Goal: Navigation & Orientation: Find specific page/section

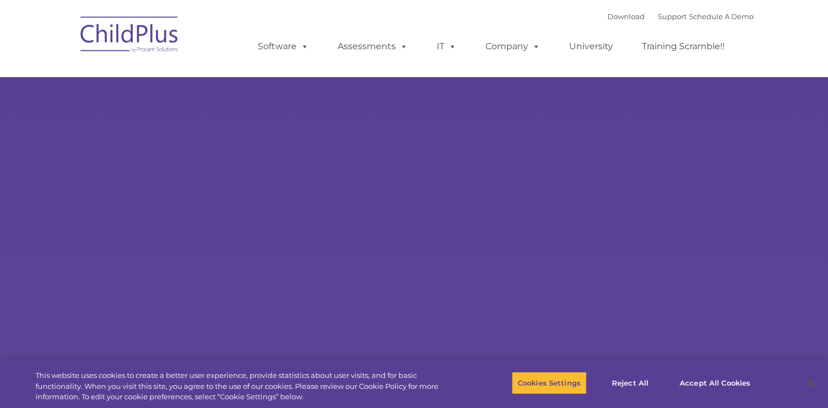
select select "MEDIUM"
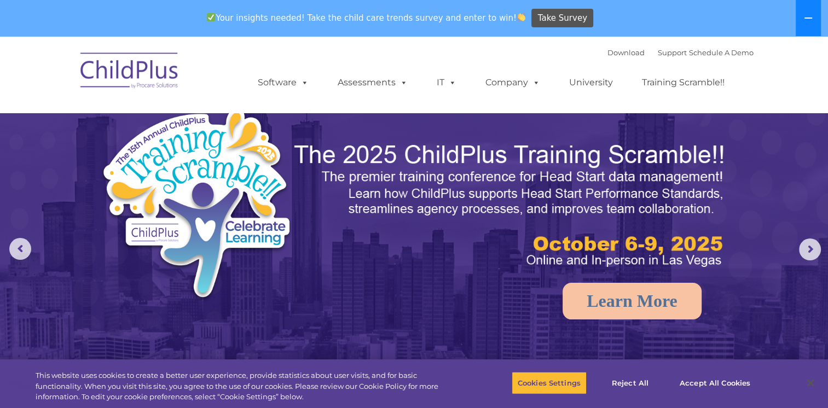
click at [807, 11] on button at bounding box center [807, 18] width 25 height 36
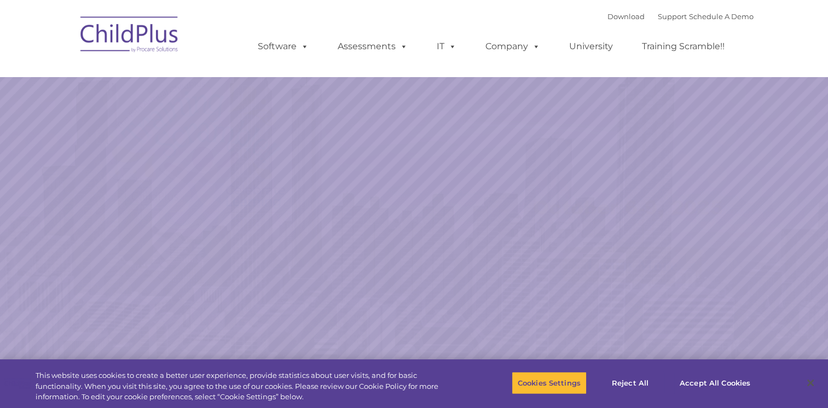
select select "MEDIUM"
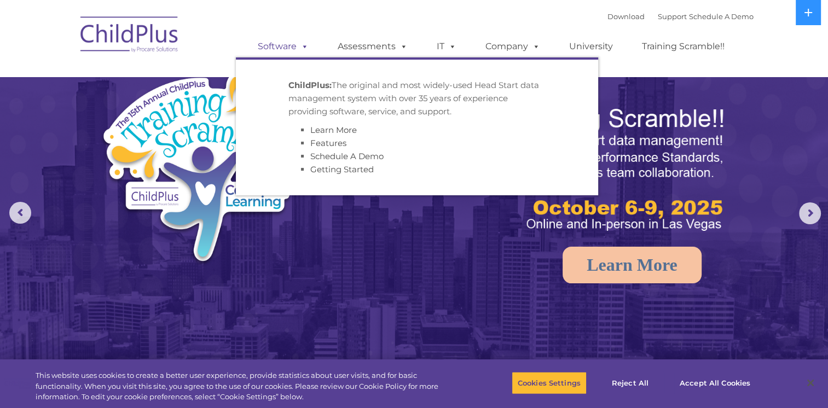
click at [300, 50] on span at bounding box center [302, 46] width 12 height 10
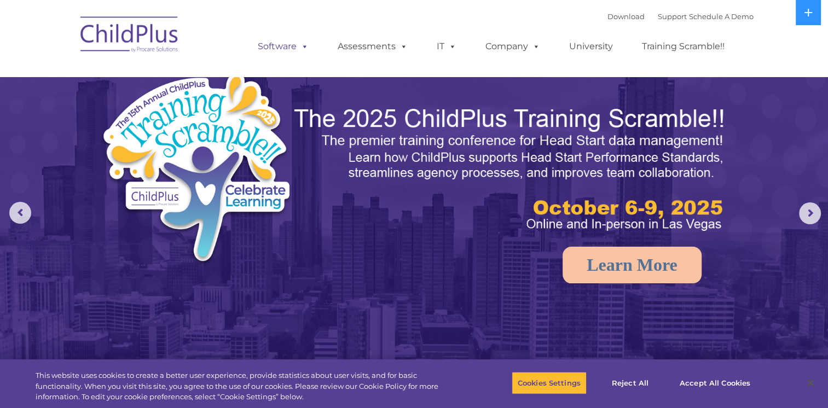
click at [300, 50] on span at bounding box center [302, 46] width 12 height 10
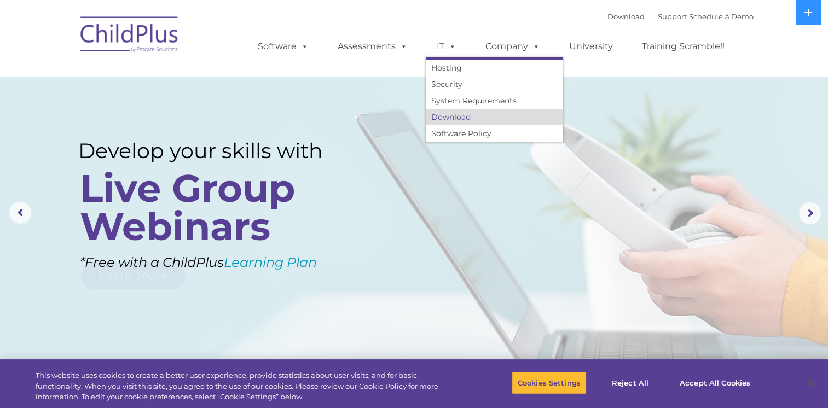
click at [446, 121] on link "Download" at bounding box center [494, 117] width 137 height 16
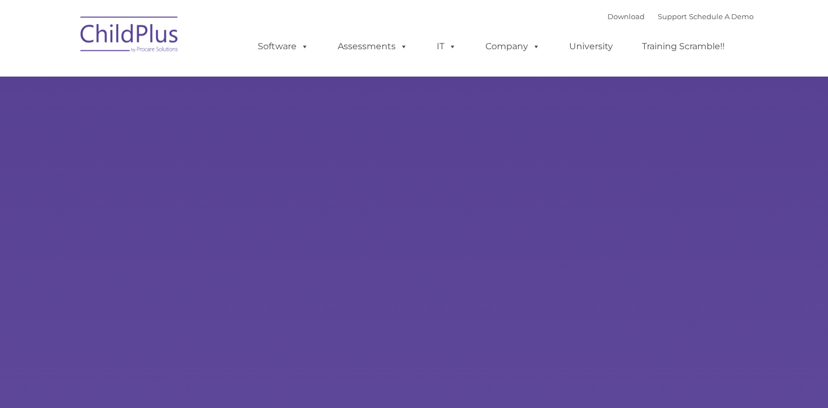
type input ""
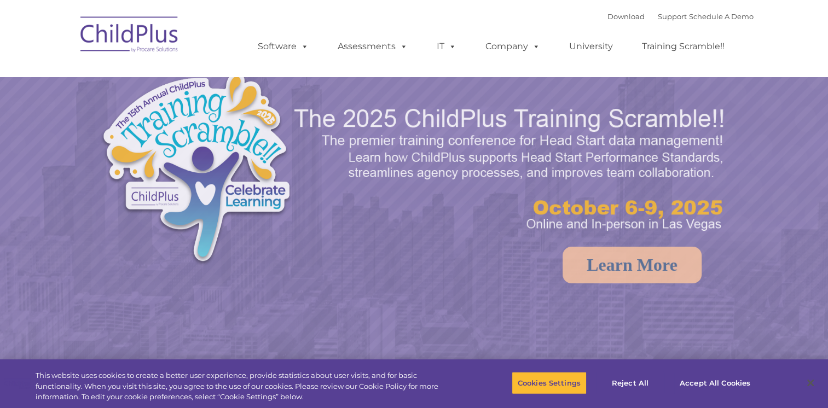
select select "MEDIUM"
